Goal: Task Accomplishment & Management: Manage account settings

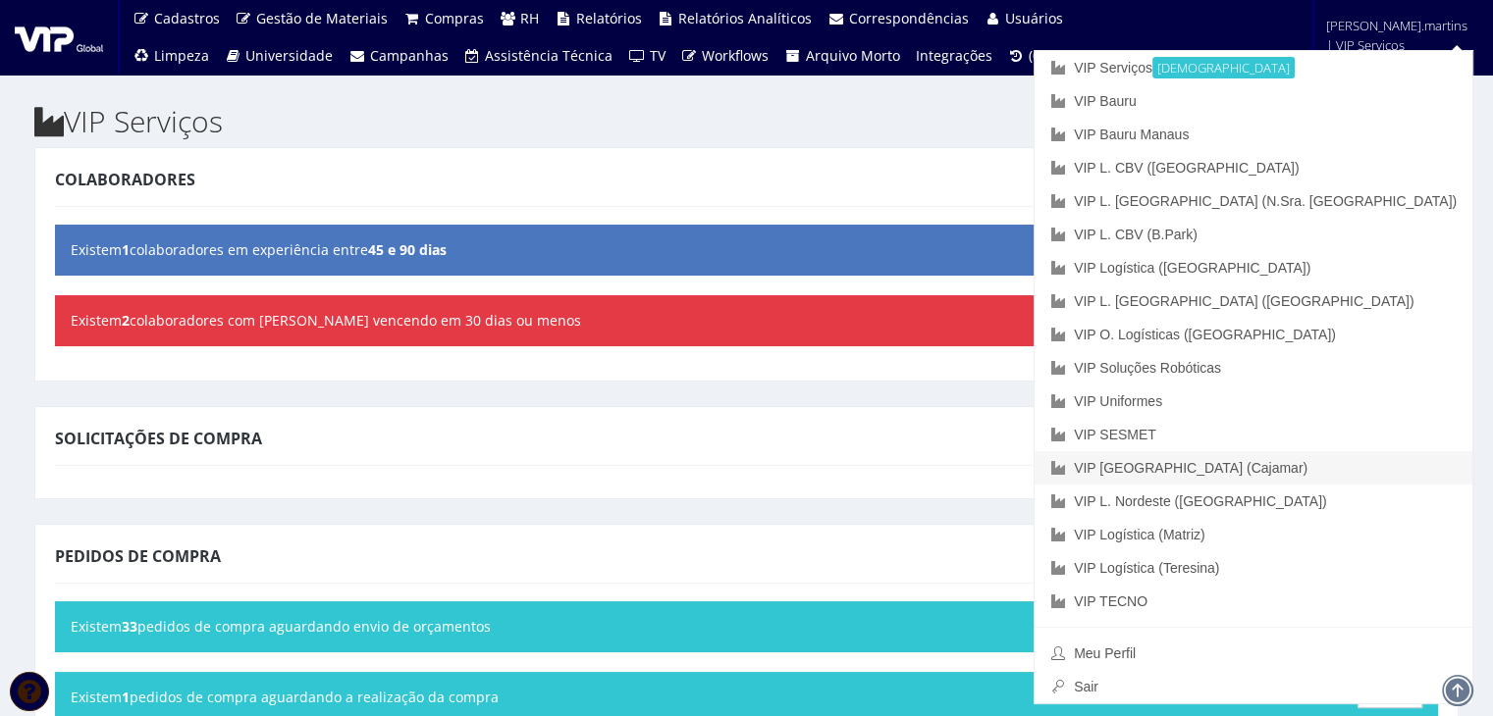
click at [1382, 473] on link "VIP [GEOGRAPHIC_DATA] (Cajamar)" at bounding box center [1253, 467] width 438 height 33
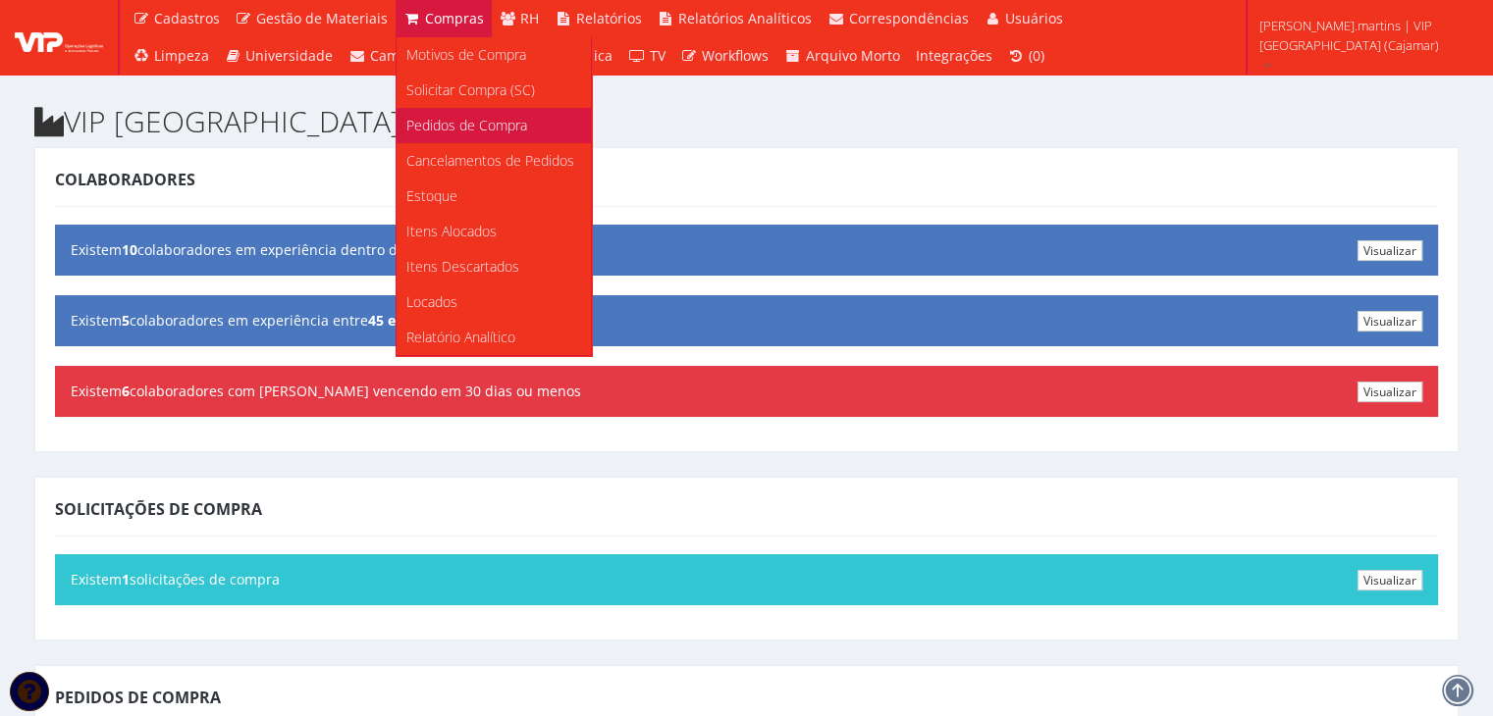
click at [451, 127] on span "Pedidos de Compra" at bounding box center [466, 125] width 121 height 19
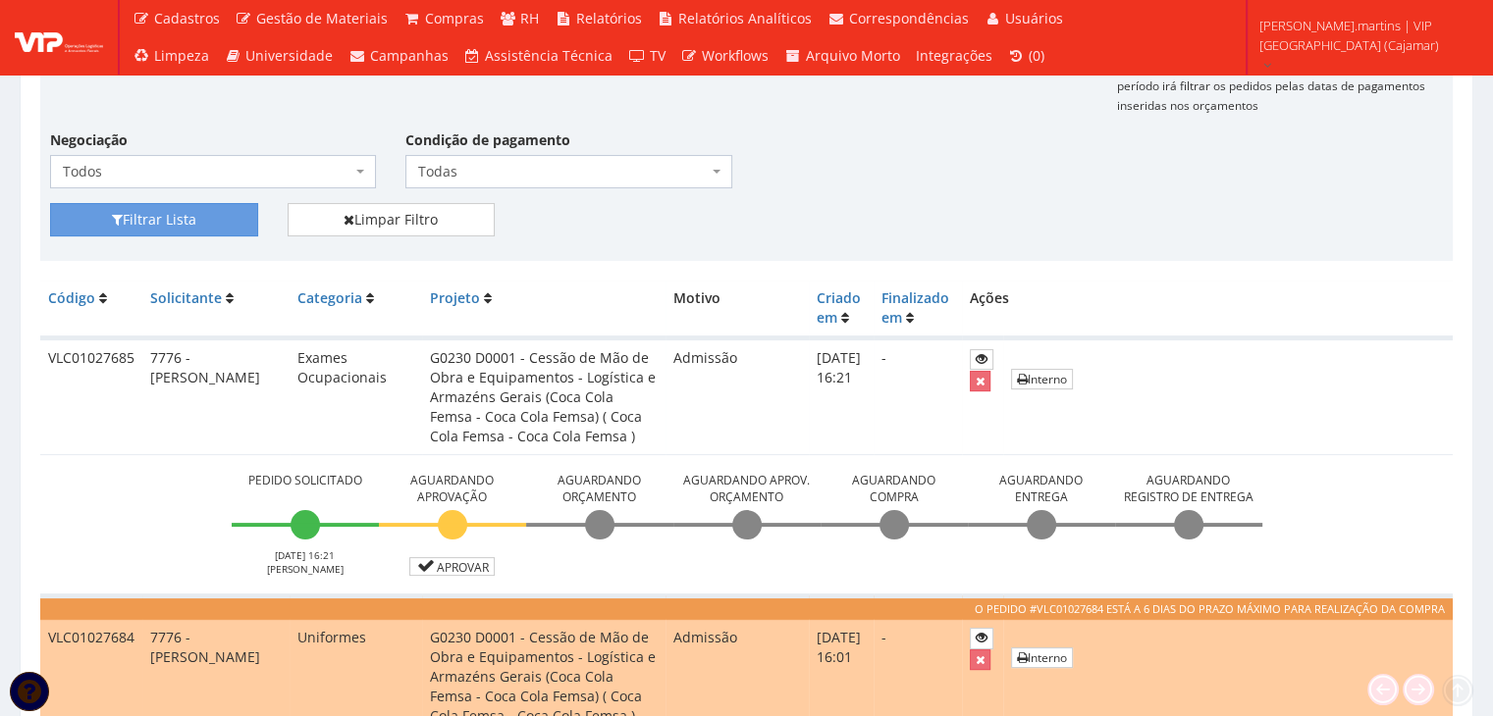
scroll to position [327, 0]
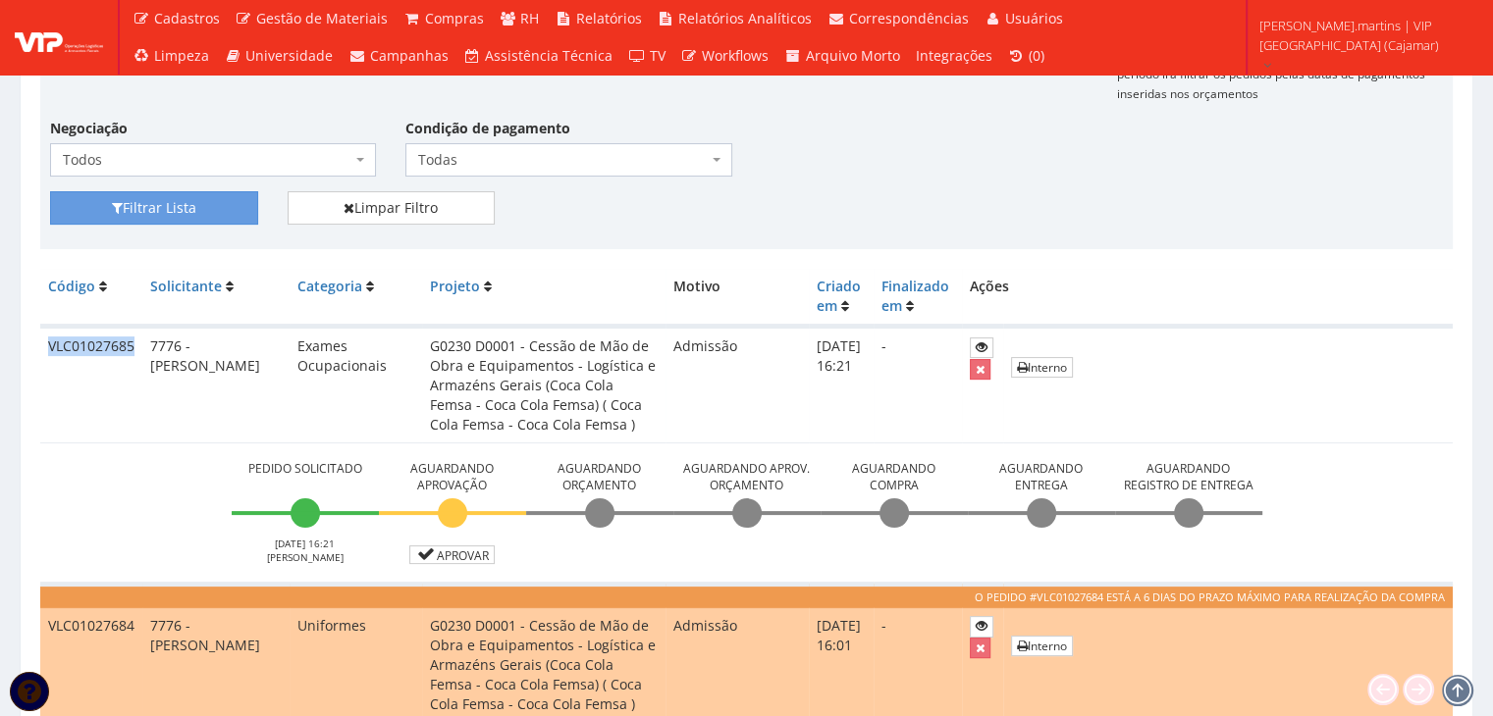
drag, startPoint x: 43, startPoint y: 344, endPoint x: 139, endPoint y: 351, distance: 96.5
click at [139, 351] on td "VLC01027685" at bounding box center [91, 385] width 102 height 117
copy td "VLC01027685"
click at [444, 556] on link "Aprovar" at bounding box center [452, 555] width 86 height 19
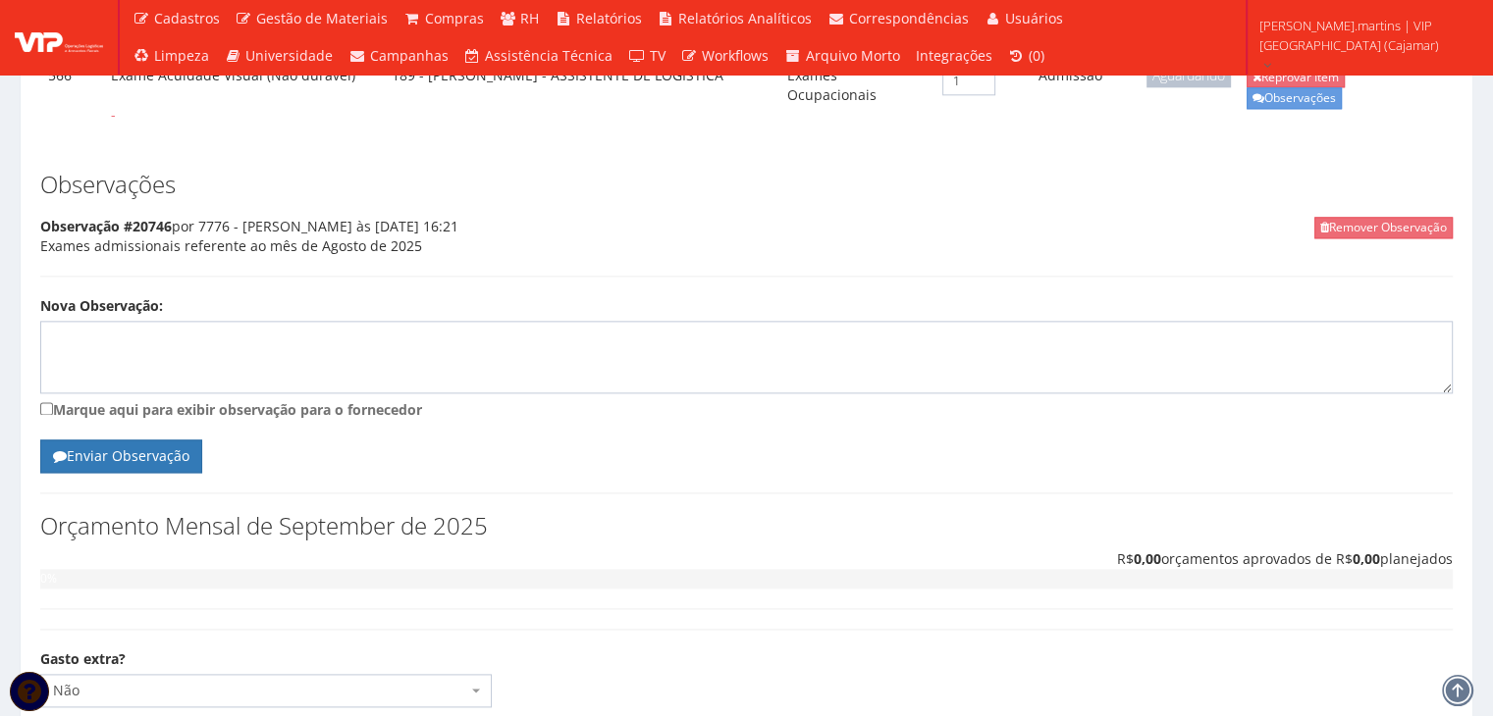
scroll to position [2688, 0]
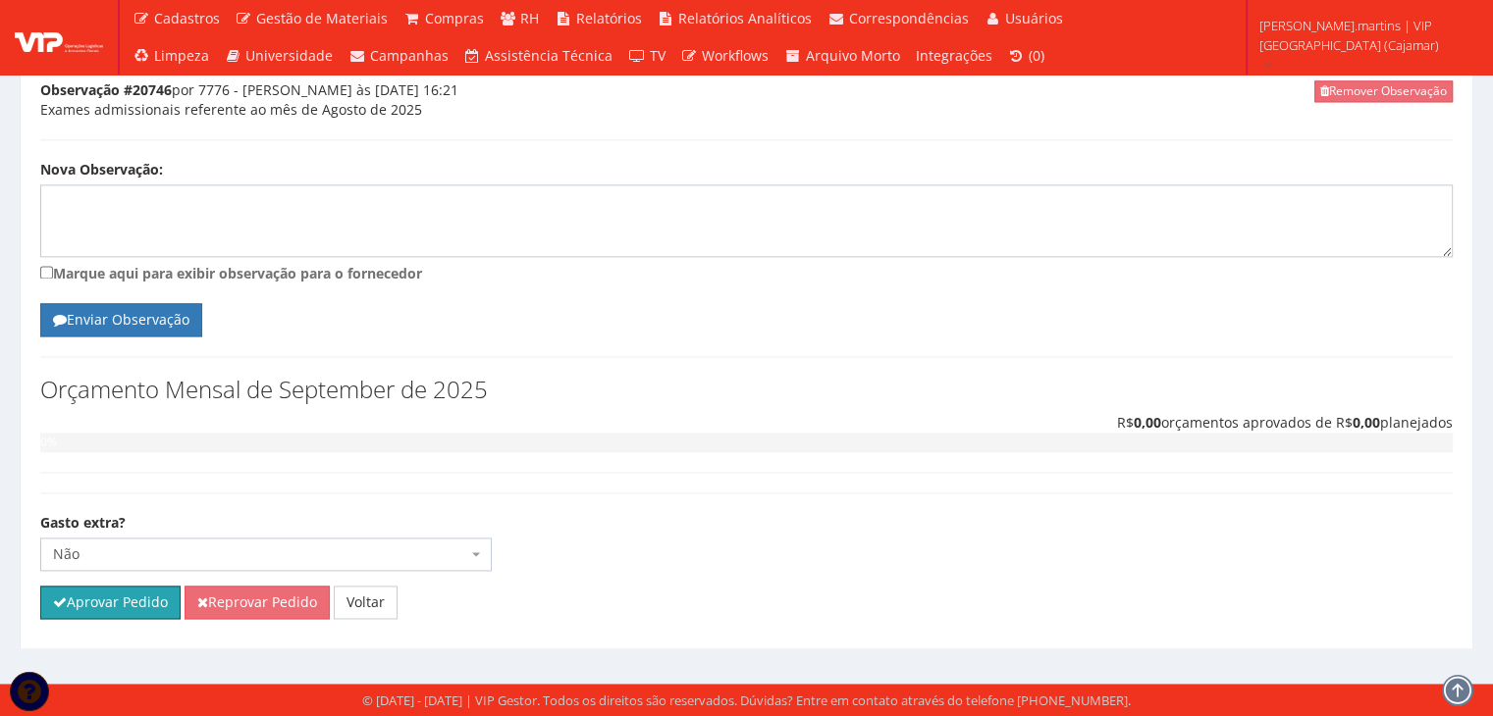
drag, startPoint x: 129, startPoint y: 604, endPoint x: 809, endPoint y: 103, distance: 844.5
click at [129, 604] on button "Aprovar Pedido" at bounding box center [110, 602] width 140 height 33
